Goal: Task Accomplishment & Management: Manage account settings

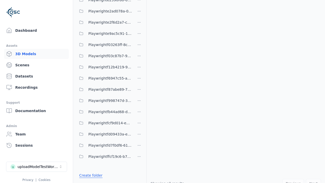
click at [89, 175] on link "Create folder" at bounding box center [90, 174] width 23 height 5
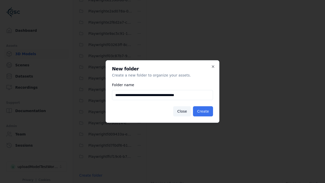
type input "**********"
click at [204, 111] on button "Create" at bounding box center [203, 111] width 20 height 10
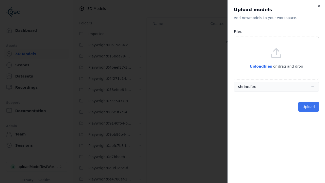
click at [309, 107] on button "Upload" at bounding box center [308, 106] width 21 height 10
